Goal: Navigation & Orientation: Find specific page/section

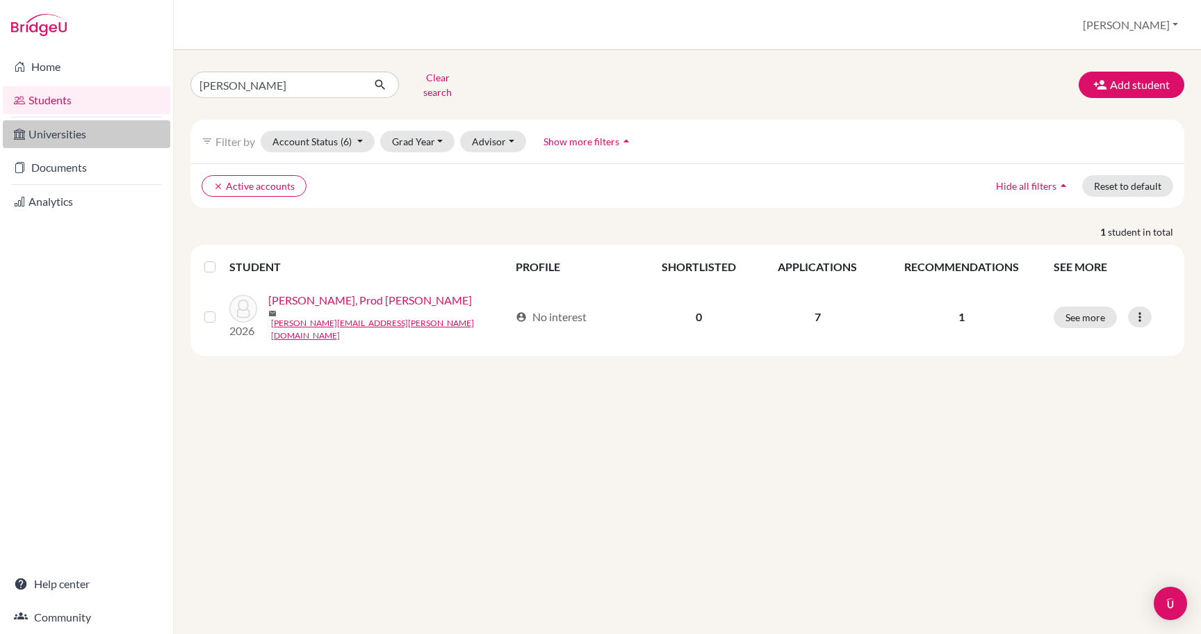
click at [98, 136] on link "Universities" at bounding box center [86, 134] width 167 height 28
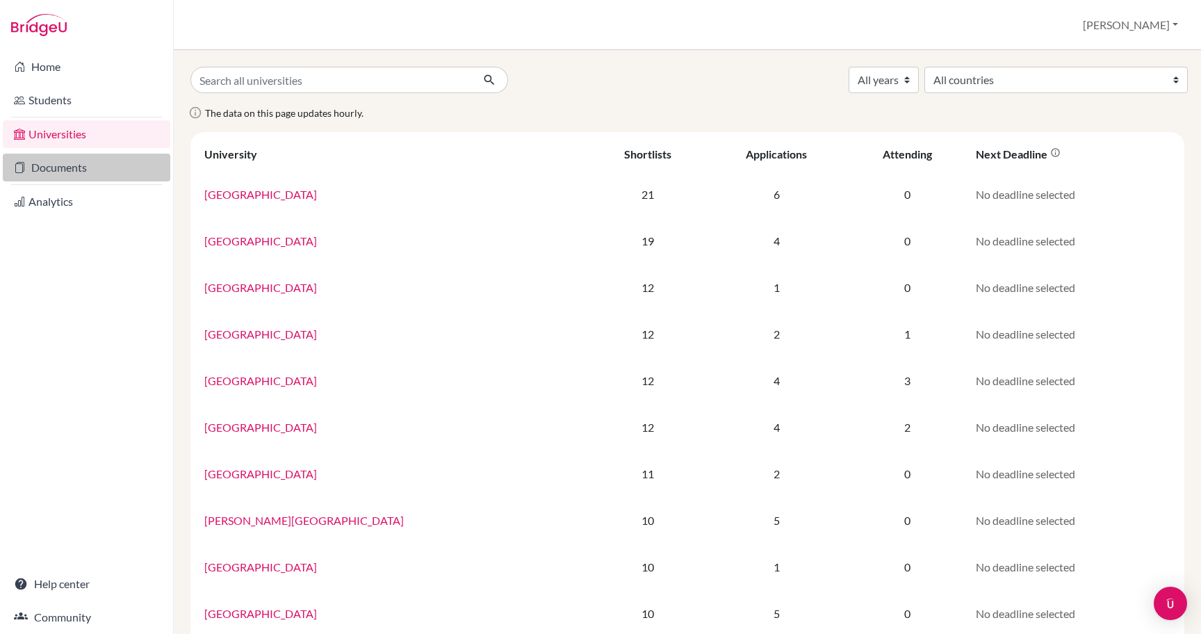
click at [89, 158] on link "Documents" at bounding box center [86, 168] width 167 height 28
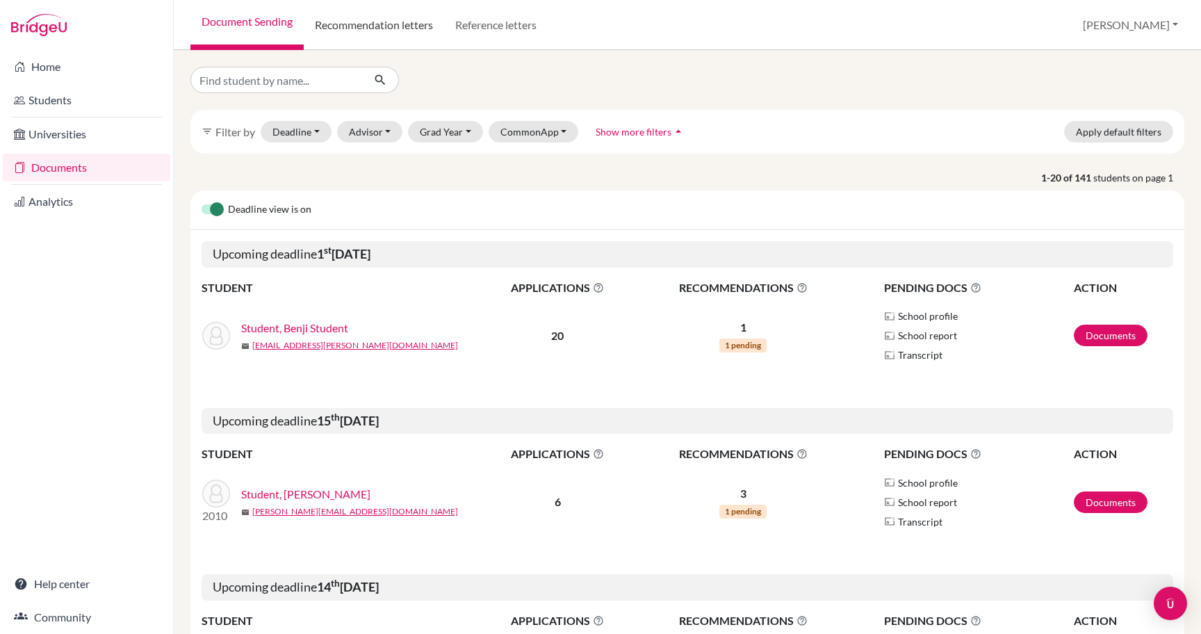
click at [401, 30] on link "Recommendation letters" at bounding box center [374, 25] width 140 height 50
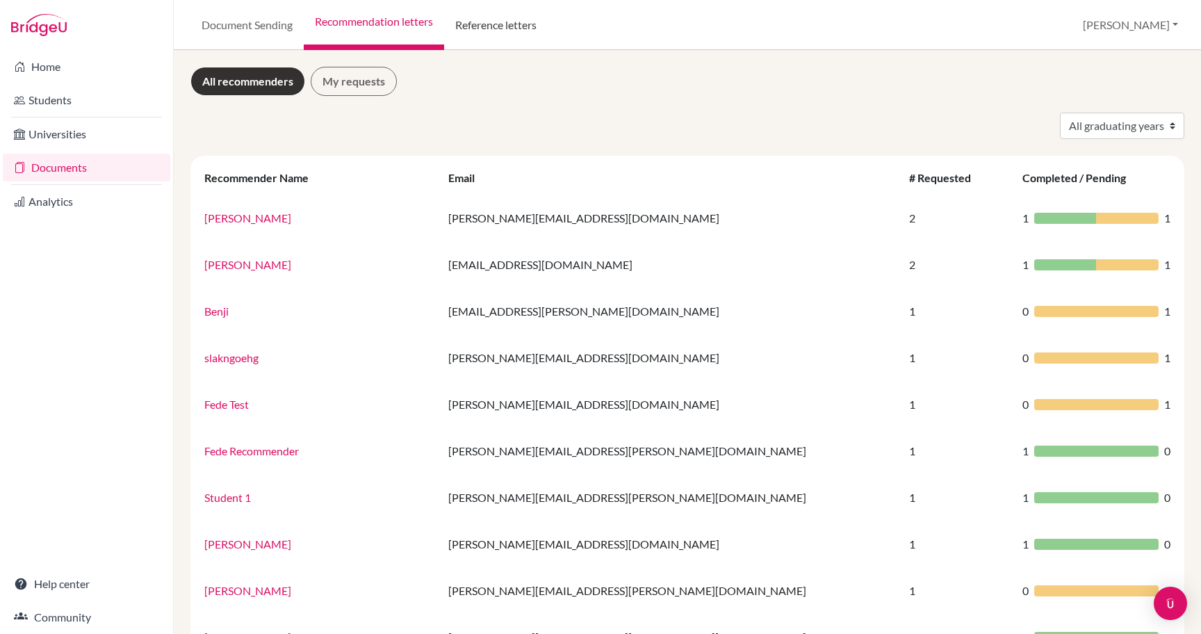
click at [483, 16] on link "Reference letters" at bounding box center [496, 25] width 104 height 50
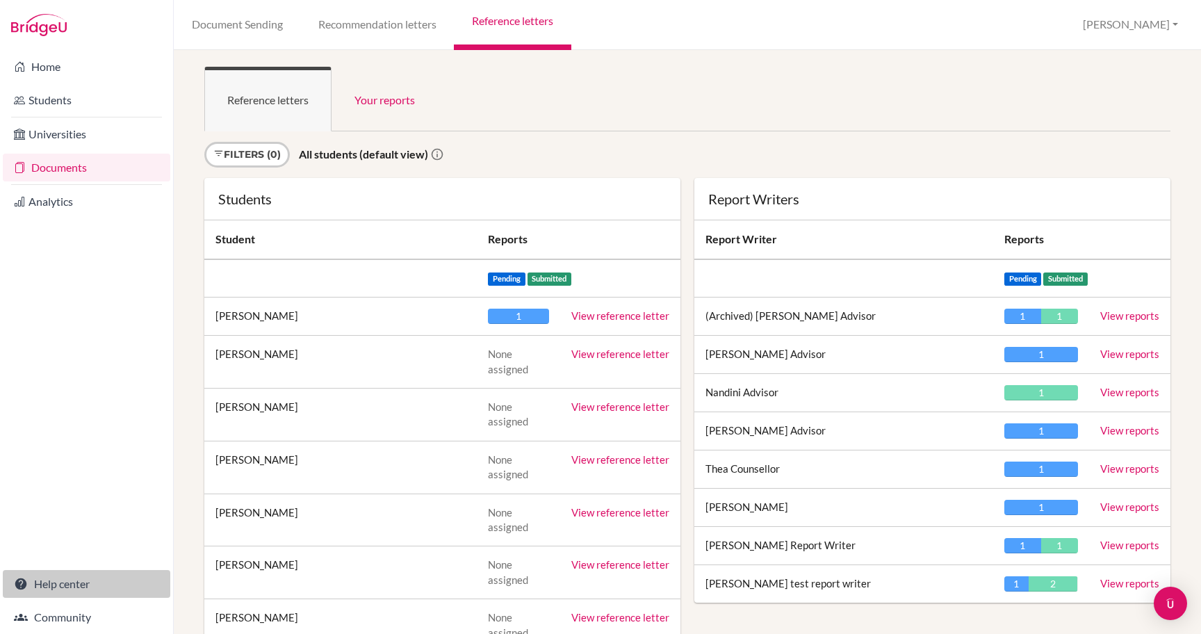
click at [72, 586] on link "Help center" at bounding box center [86, 584] width 167 height 28
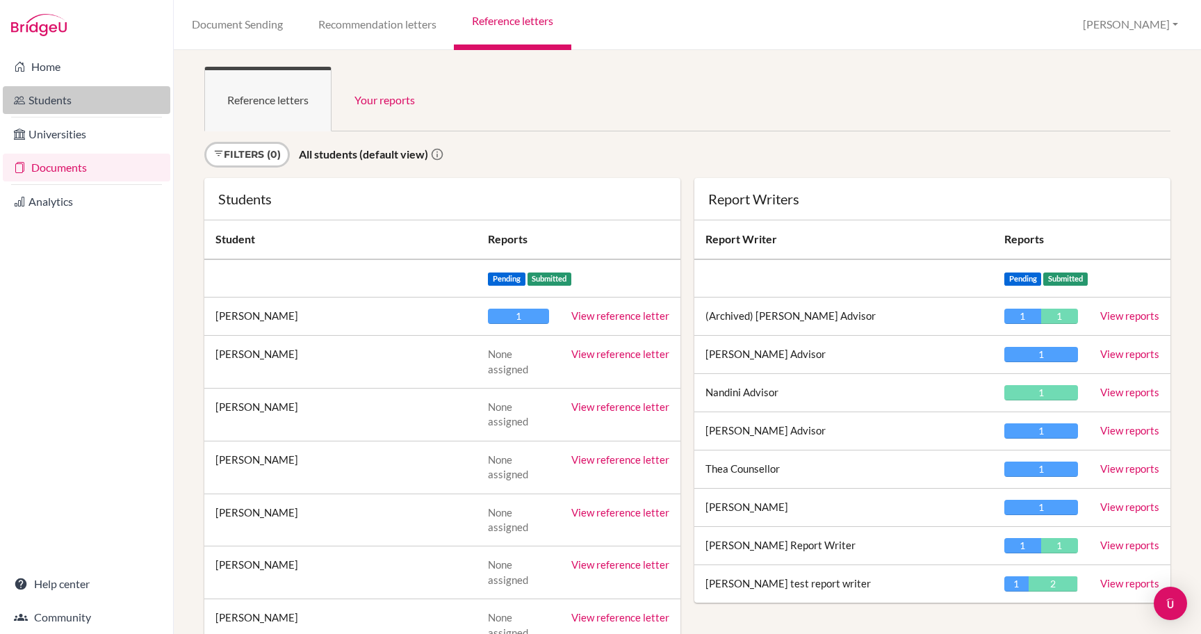
click at [92, 104] on link "Students" at bounding box center [86, 100] width 167 height 28
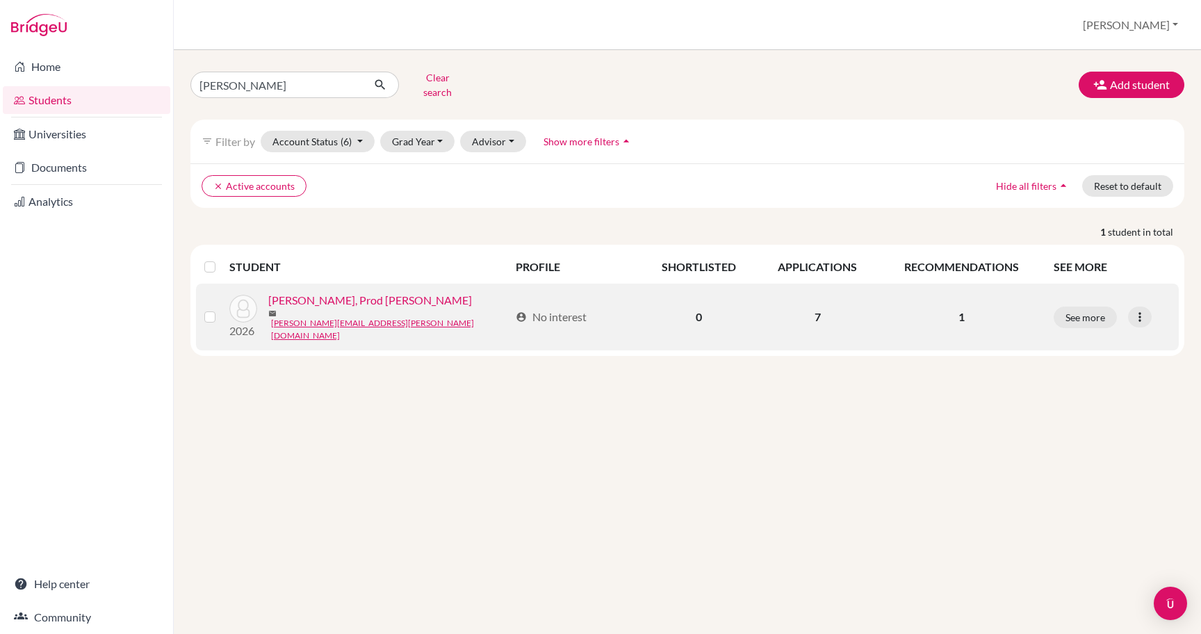
click at [323, 302] on link "[PERSON_NAME], Prod [PERSON_NAME]" at bounding box center [370, 300] width 204 height 17
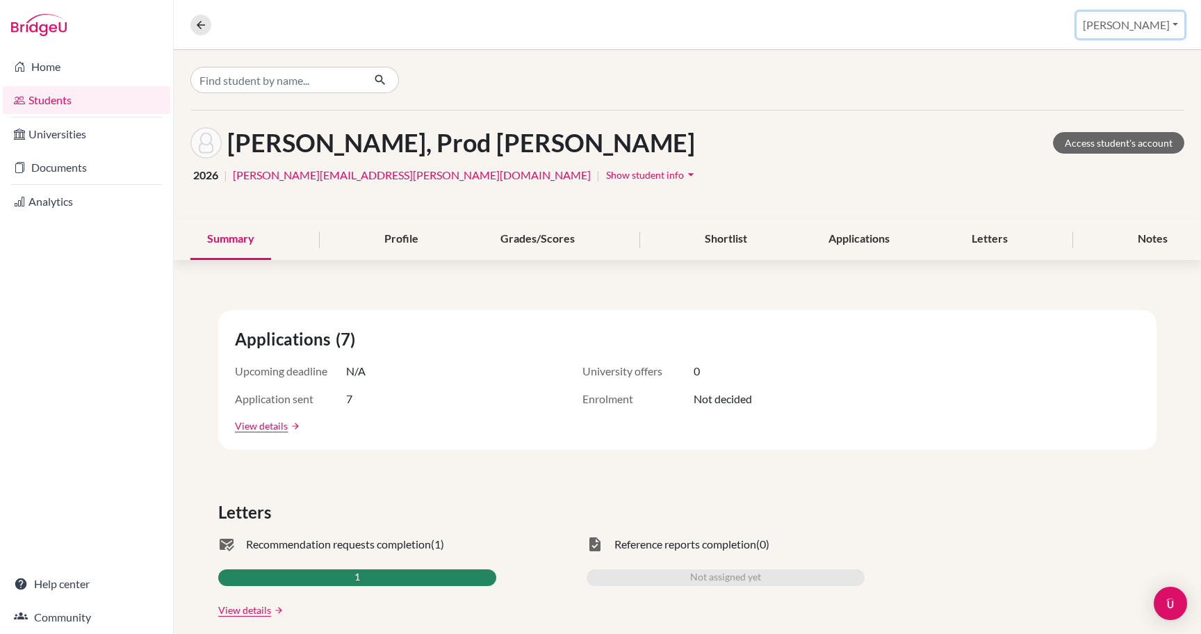
click at [1163, 27] on button "[PERSON_NAME]" at bounding box center [1131, 25] width 108 height 26
click at [1105, 59] on link "Profile" at bounding box center [1094, 57] width 110 height 22
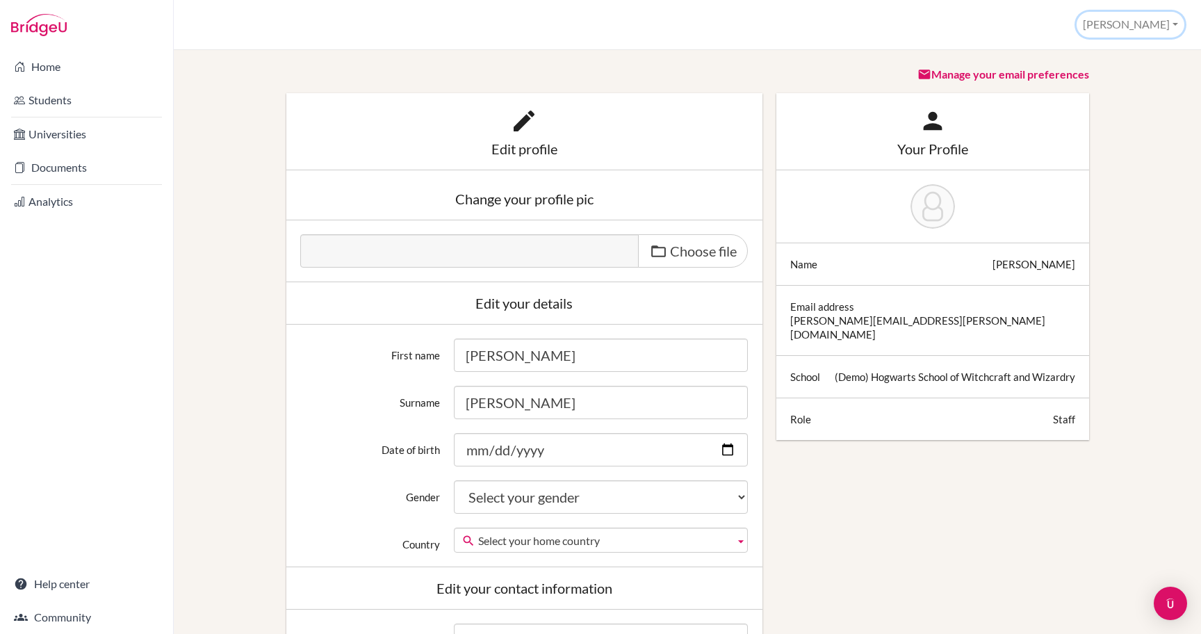
click at [1146, 13] on button "[PERSON_NAME]" at bounding box center [1131, 25] width 108 height 26
click at [1129, 76] on link "School Settings" at bounding box center [1129, 78] width 110 height 22
